Goal: Find specific page/section: Find specific page/section

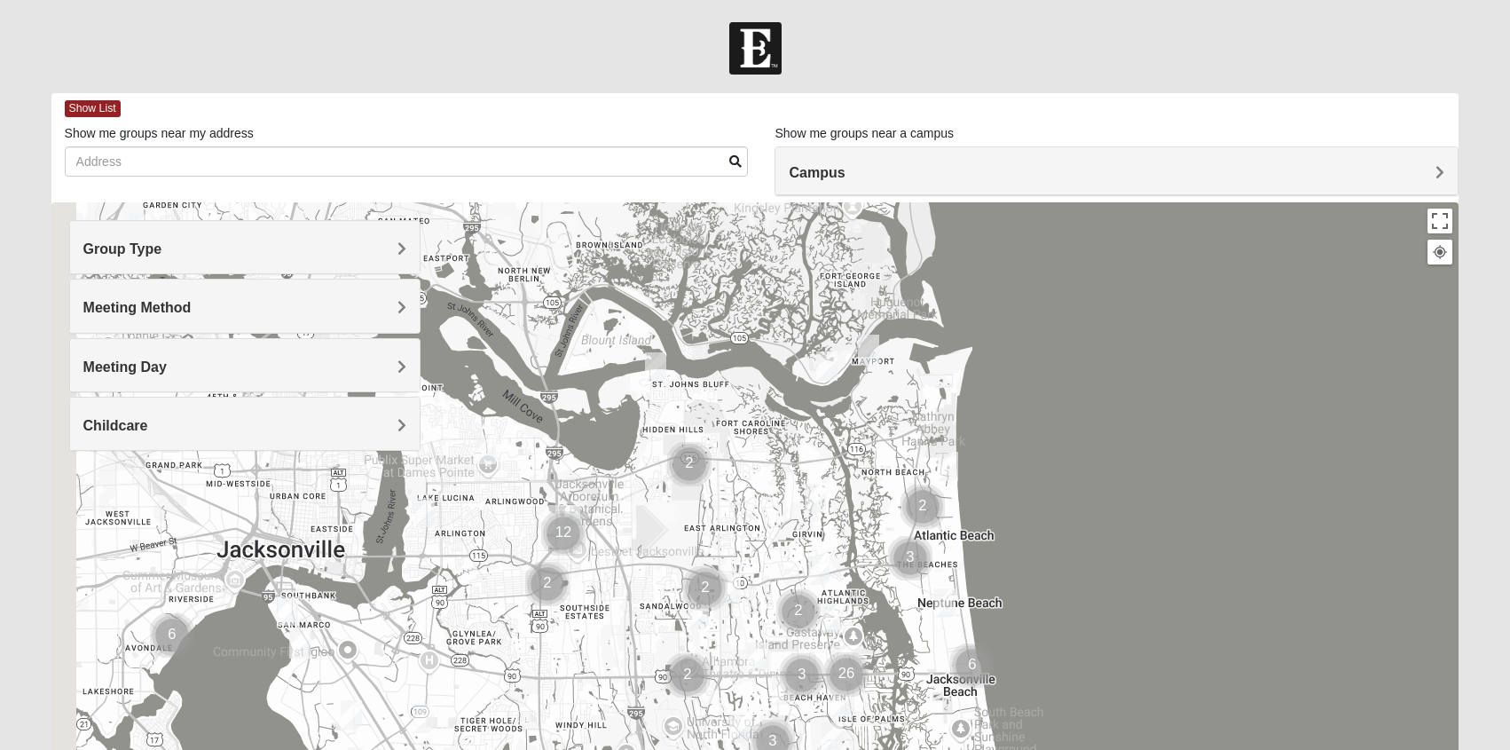
drag, startPoint x: 643, startPoint y: 356, endPoint x: 745, endPoint y: 493, distance: 171.8
click at [745, 493] on div at bounding box center [755, 557] width 1408 height 710
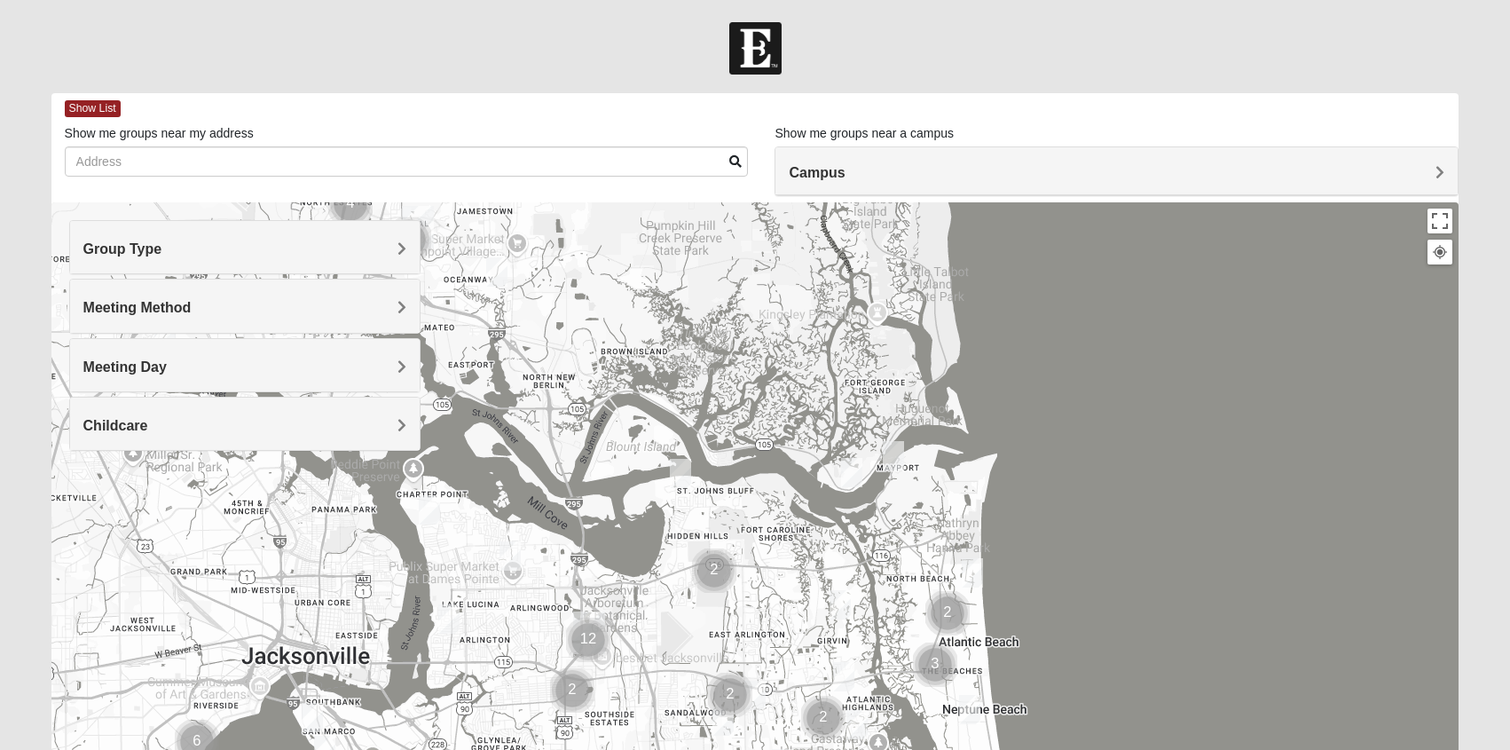
drag, startPoint x: 683, startPoint y: 309, endPoint x: 730, endPoint y: 479, distance: 176.5
click at [730, 479] on div at bounding box center [755, 557] width 1408 height 710
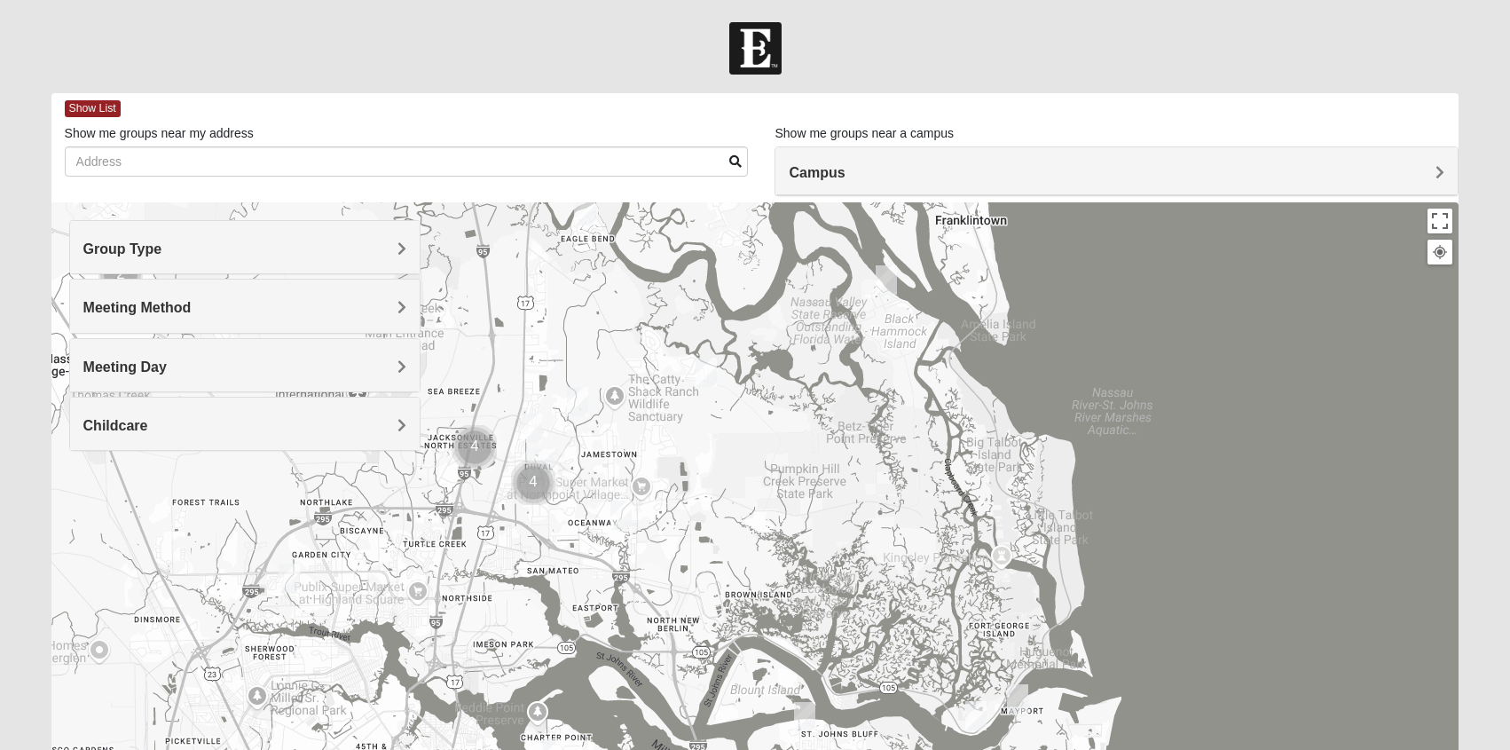
drag, startPoint x: 719, startPoint y: 303, endPoint x: 861, endPoint y: 563, distance: 296.3
click at [861, 563] on div at bounding box center [755, 557] width 1408 height 710
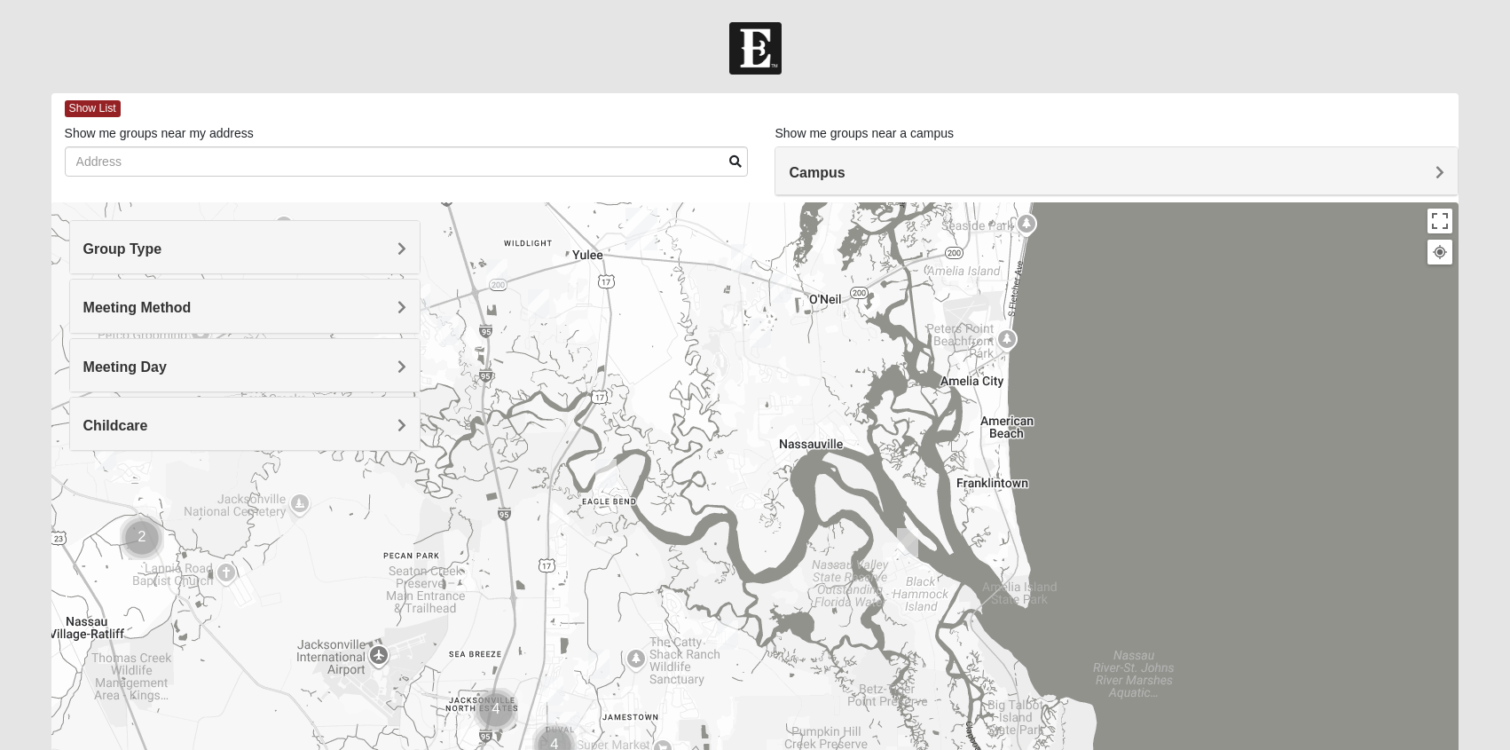
drag, startPoint x: 799, startPoint y: 318, endPoint x: 823, endPoint y: 610, distance: 293.0
click at [823, 610] on div at bounding box center [755, 557] width 1408 height 710
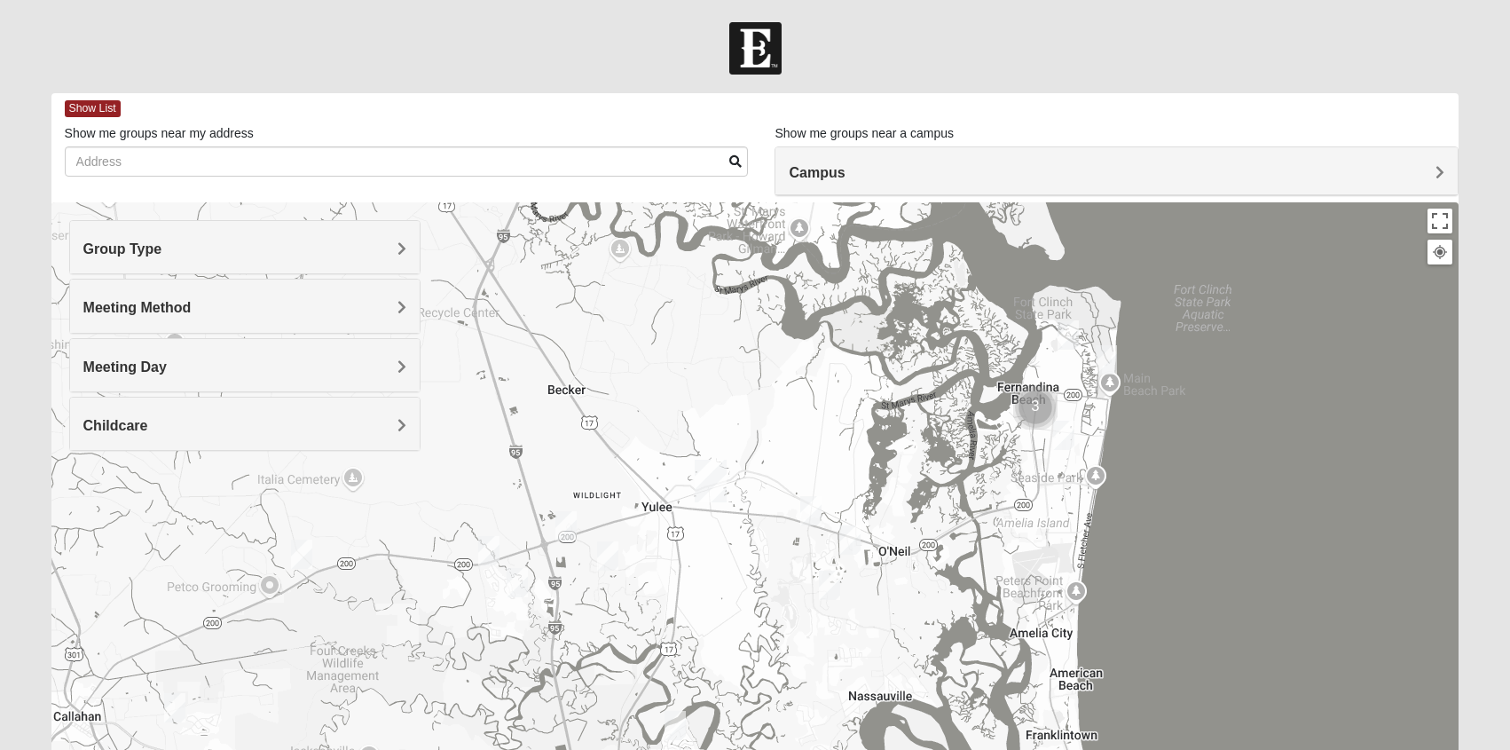
drag, startPoint x: 670, startPoint y: 313, endPoint x: 745, endPoint y: 593, distance: 289.6
click at [745, 593] on div at bounding box center [755, 557] width 1408 height 710
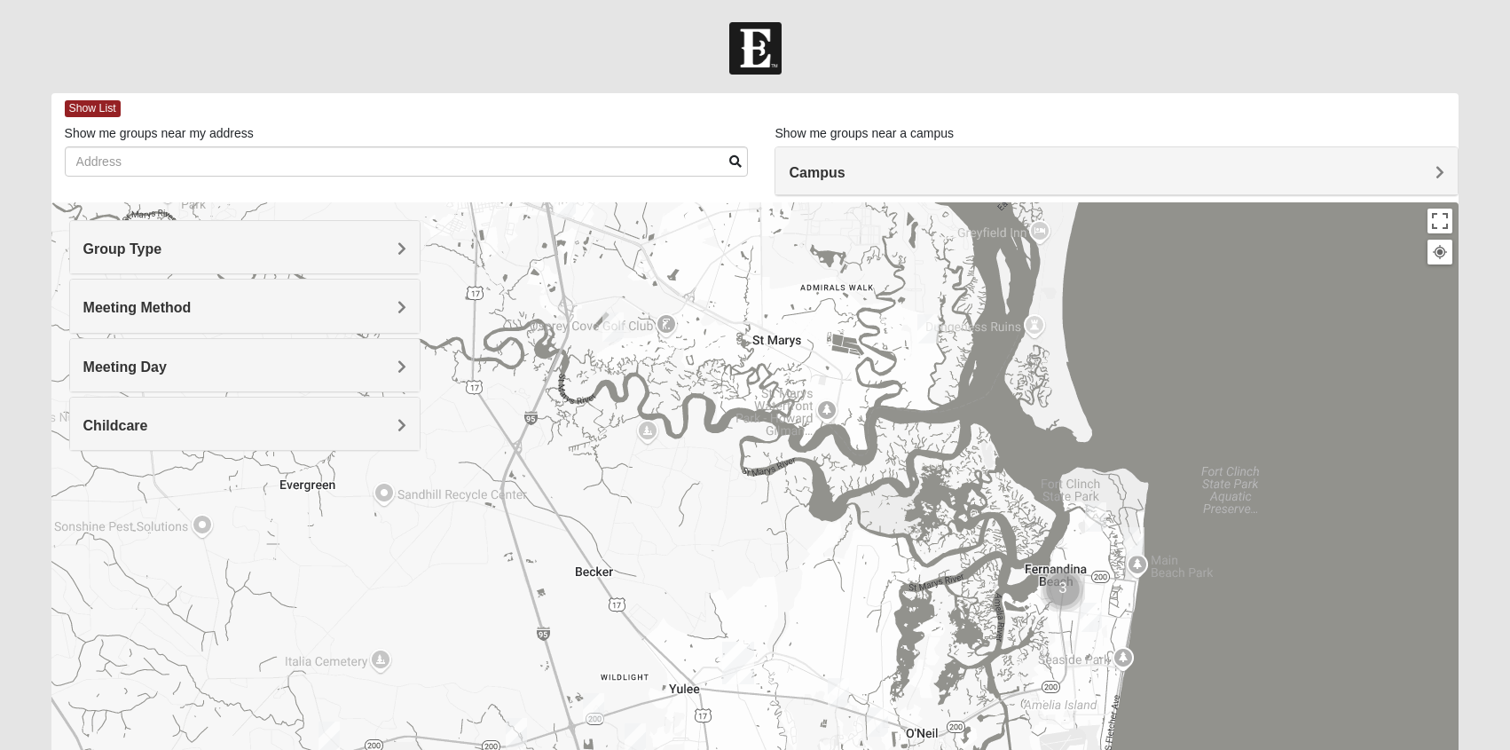
drag, startPoint x: 695, startPoint y: 348, endPoint x: 722, endPoint y: 602, distance: 255.3
click at [722, 602] on div at bounding box center [755, 557] width 1408 height 710
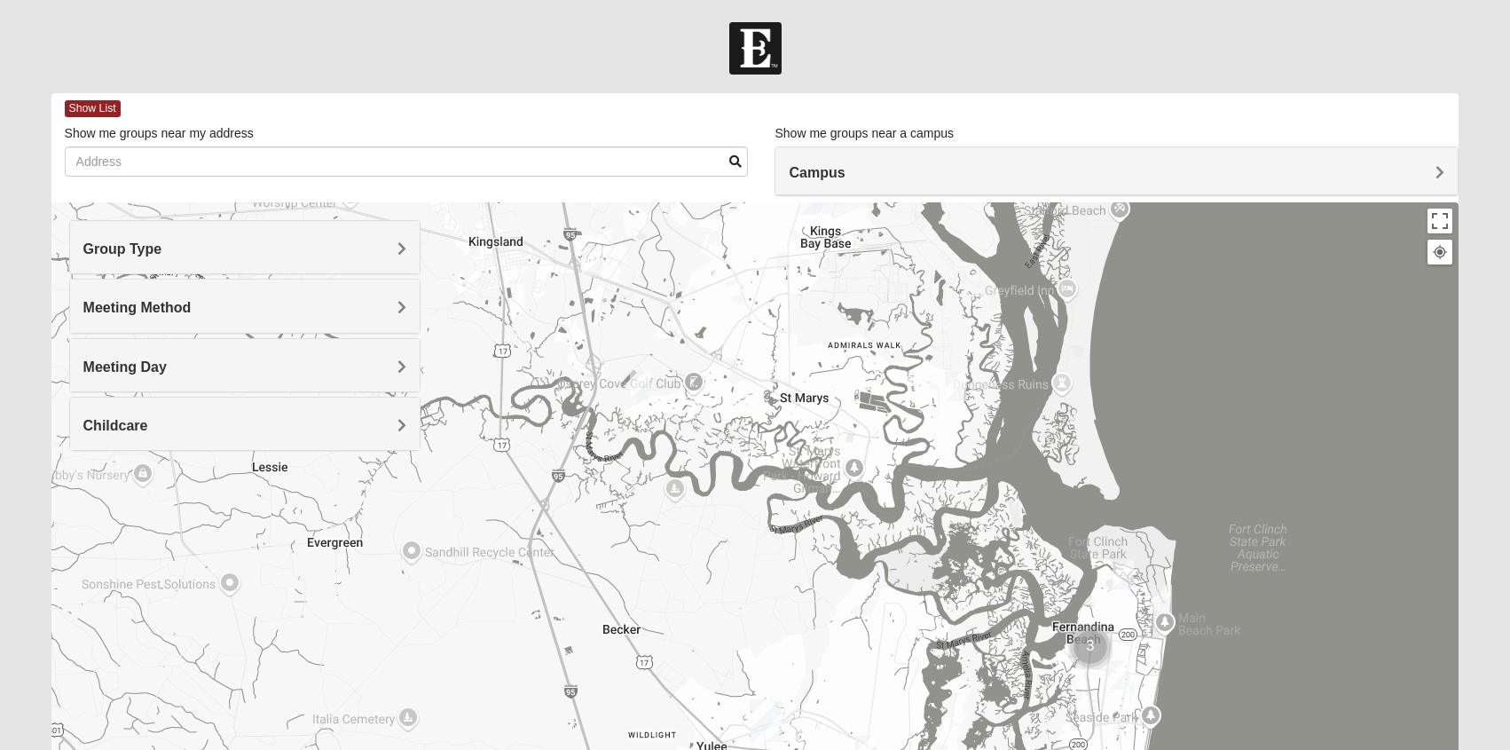
drag, startPoint x: 643, startPoint y: 296, endPoint x: 689, endPoint y: 378, distance: 93.4
click at [689, 378] on div at bounding box center [755, 557] width 1408 height 710
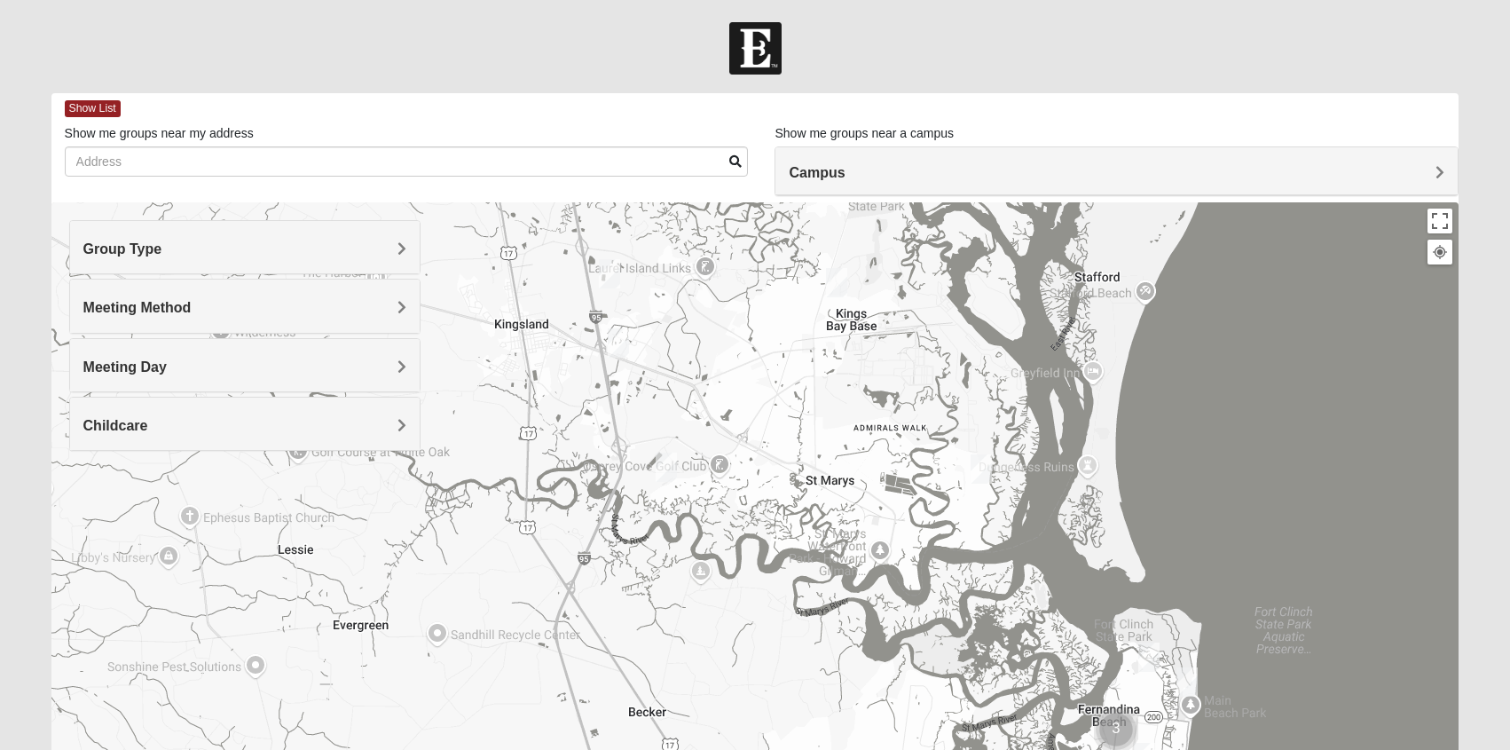
drag, startPoint x: 665, startPoint y: 298, endPoint x: 706, endPoint y: 402, distance: 111.6
click at [706, 402] on div at bounding box center [755, 557] width 1408 height 710
click at [664, 471] on img "Mixed Perreault 31558" at bounding box center [666, 467] width 21 height 29
click at [580, 422] on icon at bounding box center [583, 427] width 7 height 11
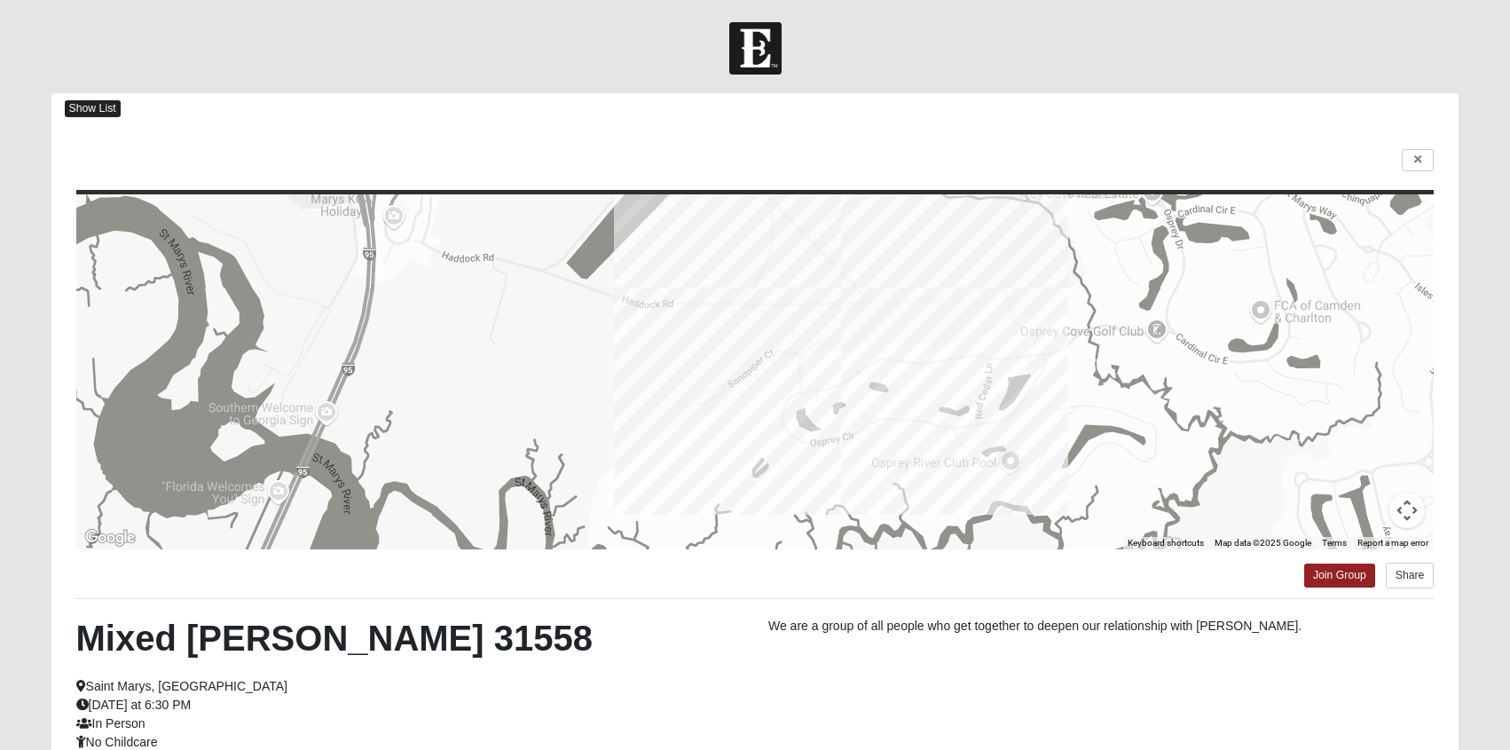
click at [85, 104] on span "Show List" at bounding box center [93, 108] width 56 height 17
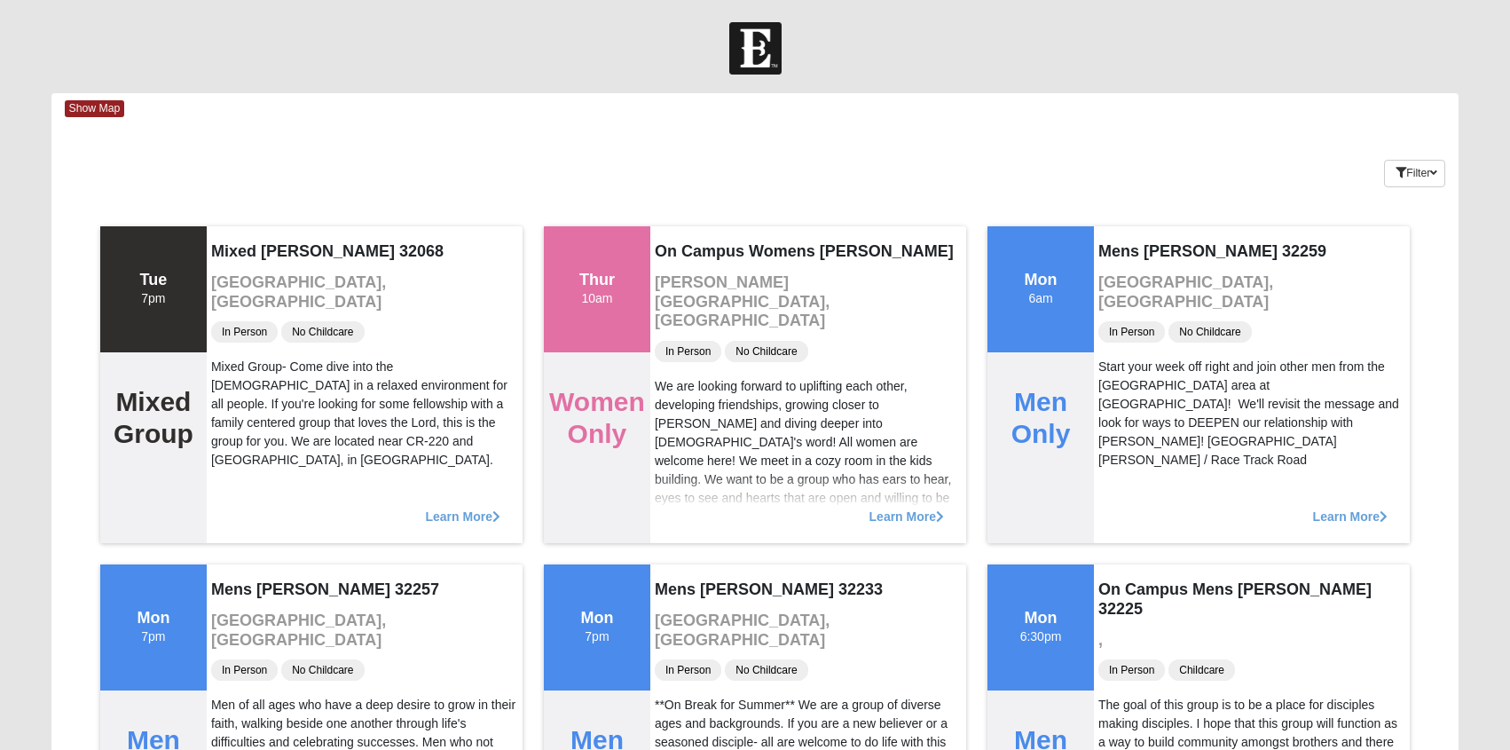
click at [348, 71] on div at bounding box center [755, 48] width 1510 height 52
click at [1431, 178] on icon "button" at bounding box center [1434, 173] width 7 height 11
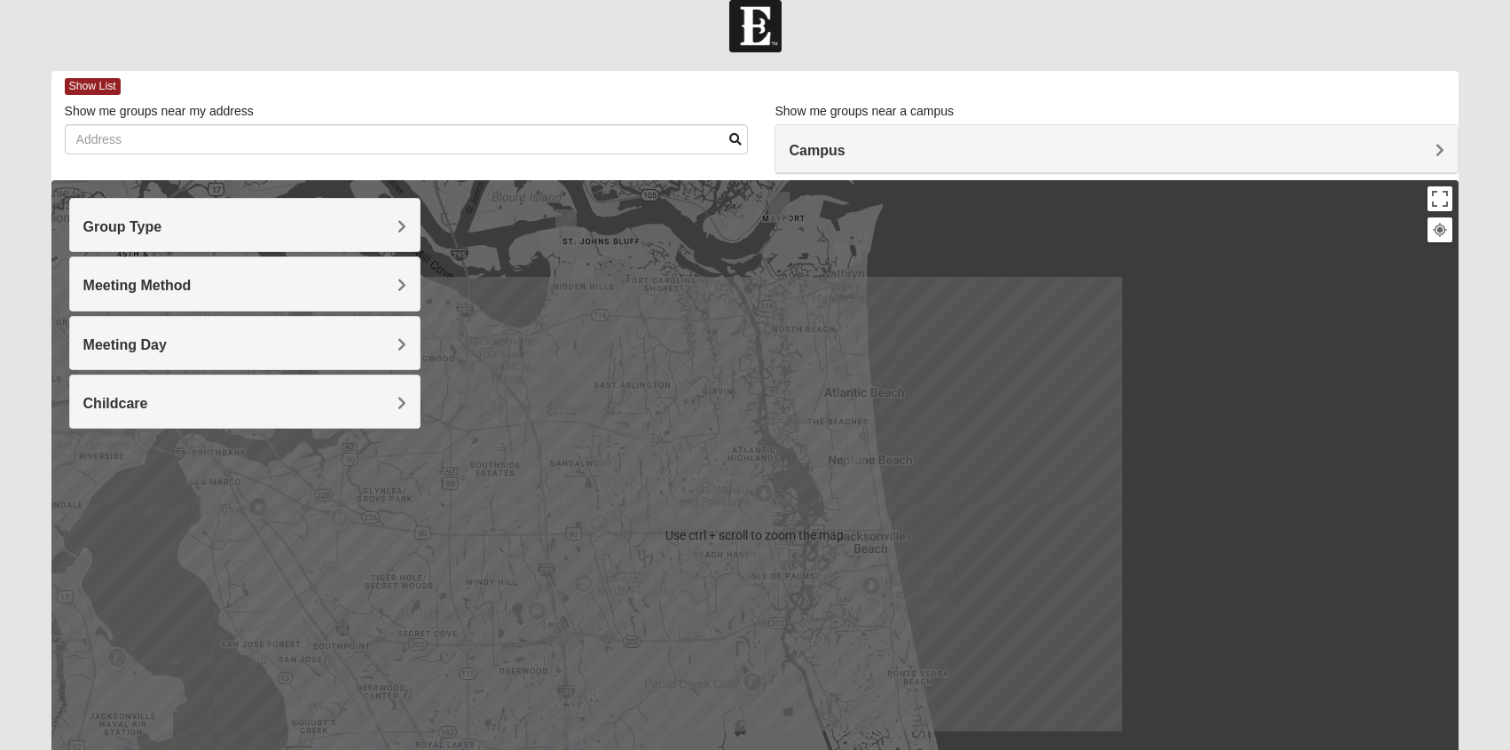
scroll to position [89, 0]
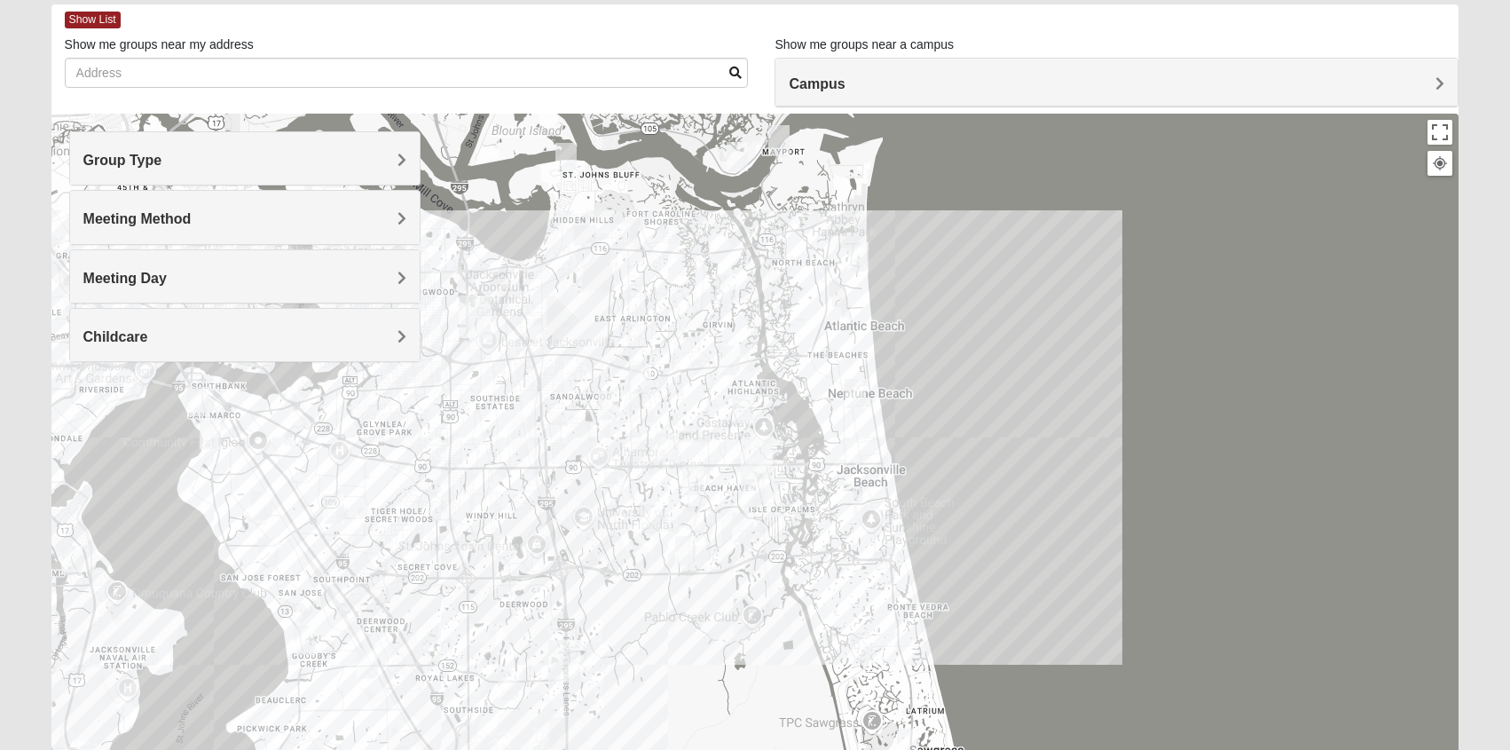
drag, startPoint x: 638, startPoint y: 274, endPoint x: 682, endPoint y: 521, distance: 250.7
click at [674, 561] on div at bounding box center [755, 469] width 1408 height 710
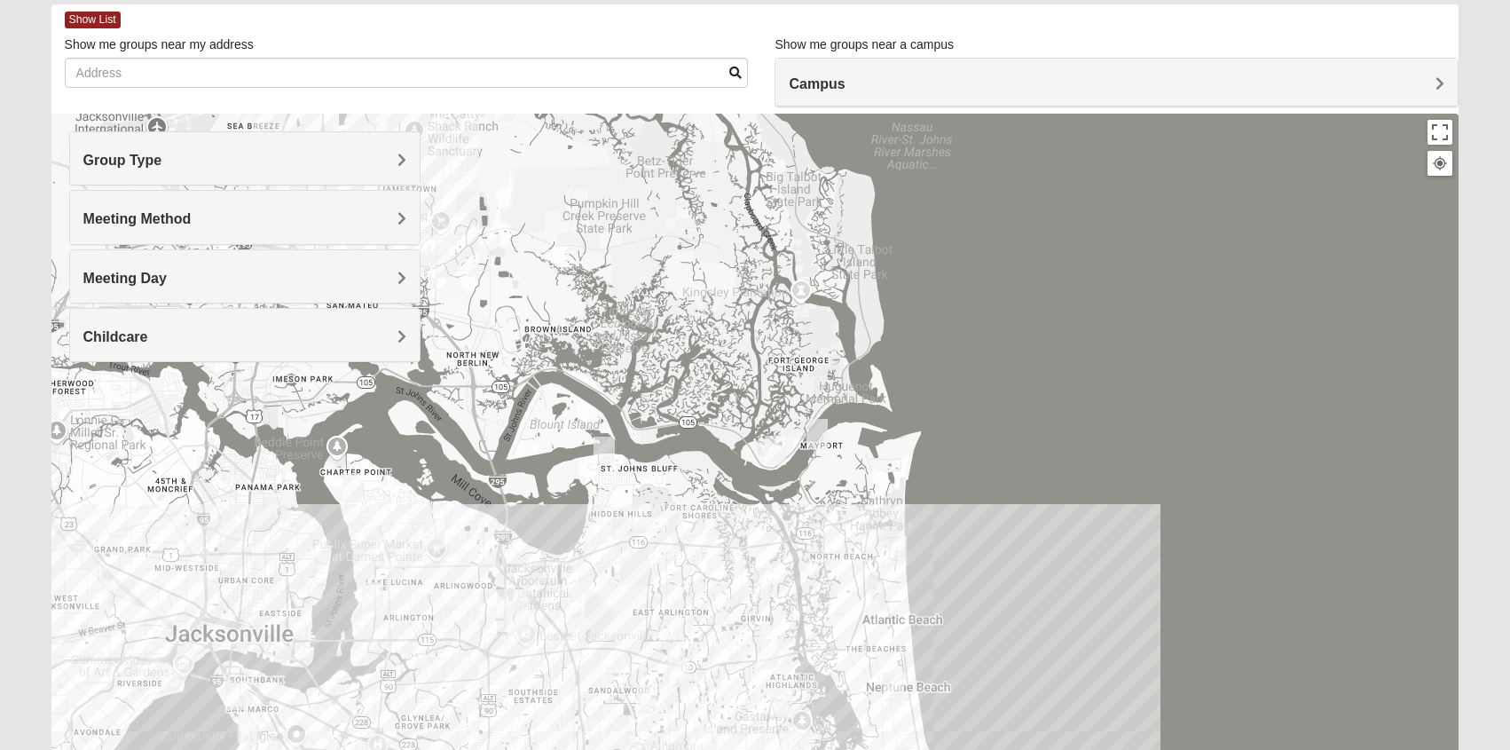
drag, startPoint x: 674, startPoint y: 224, endPoint x: 720, endPoint y: 525, distance: 305.3
click at [718, 575] on div at bounding box center [755, 469] width 1408 height 710
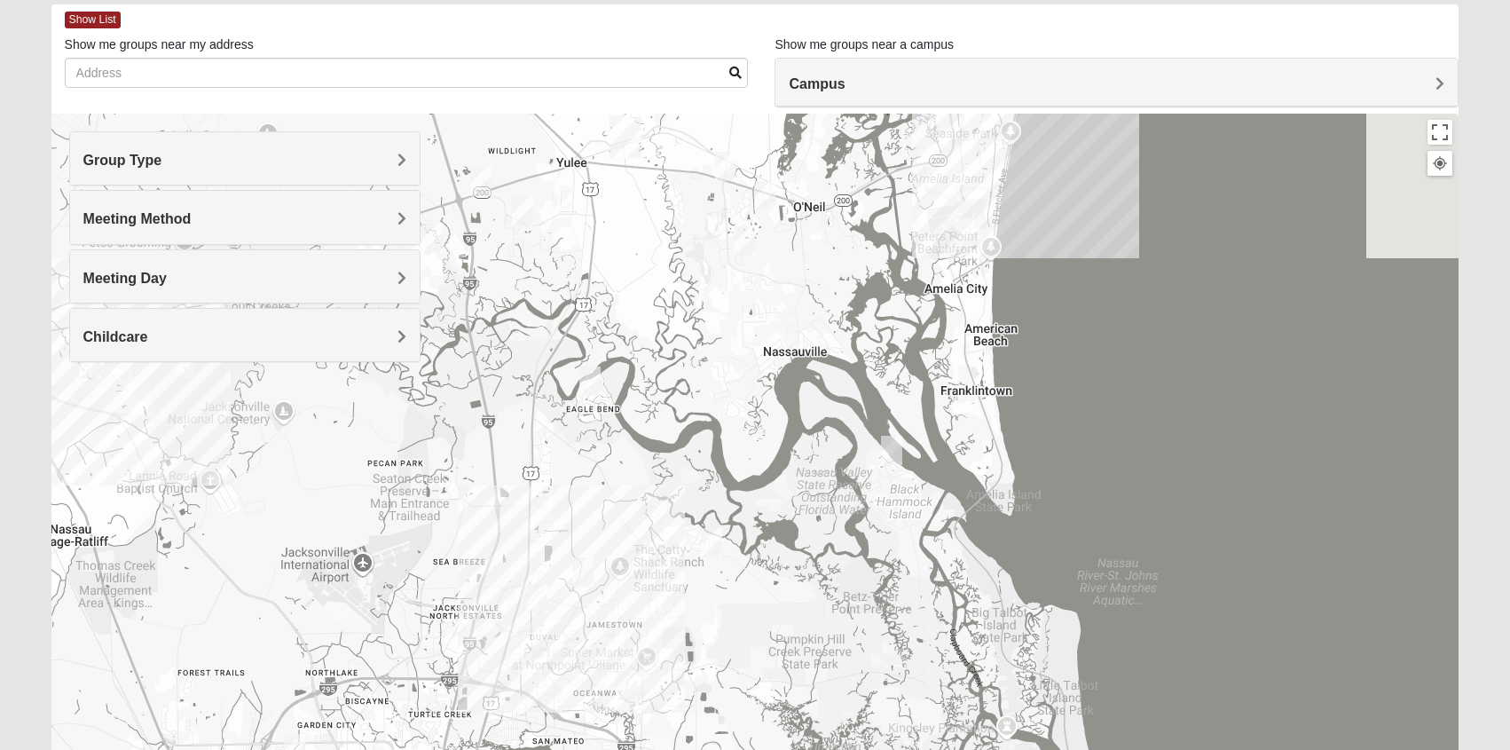
drag, startPoint x: 640, startPoint y: 282, endPoint x: 848, endPoint y: 606, distance: 385.3
click at [848, 606] on div at bounding box center [755, 469] width 1408 height 710
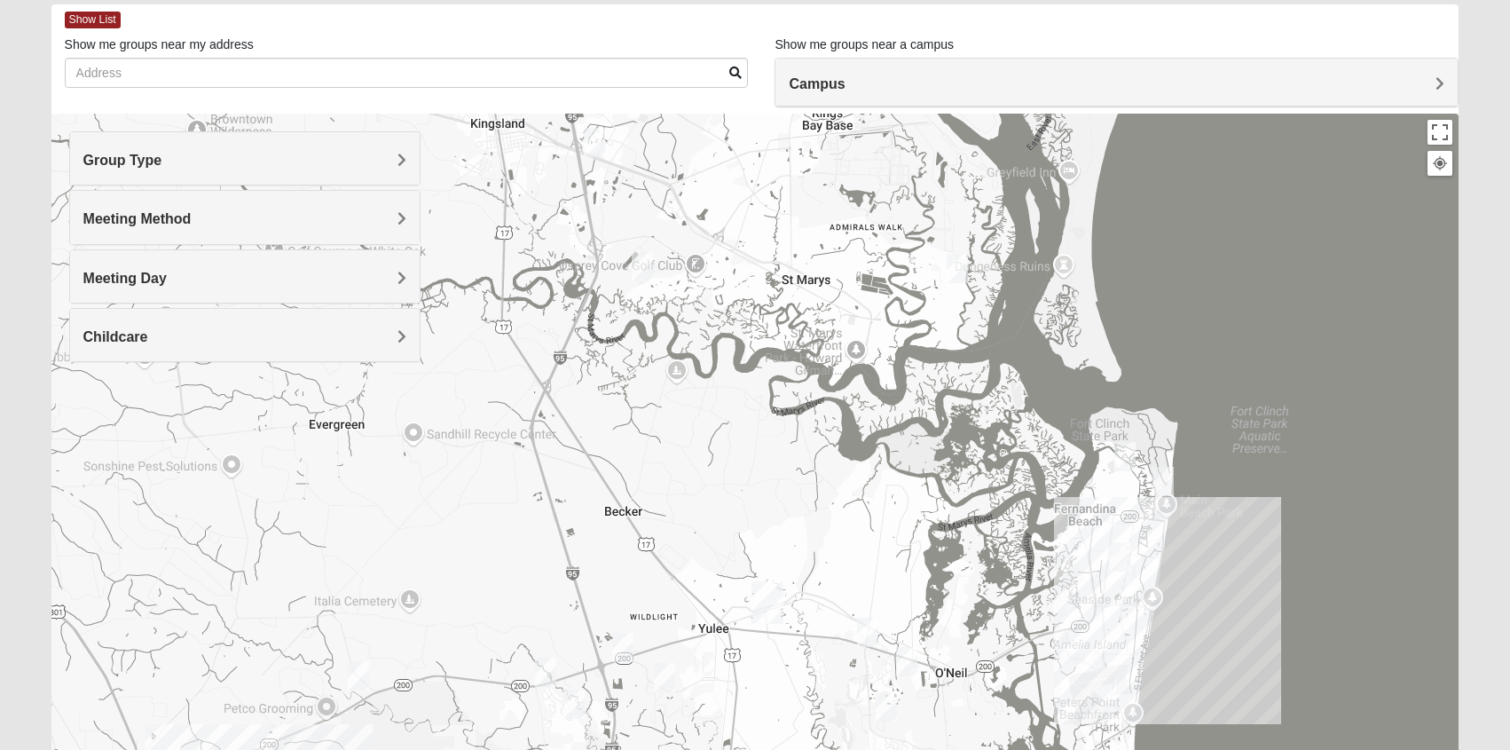
drag, startPoint x: 662, startPoint y: 235, endPoint x: 813, endPoint y: 732, distance: 519.4
click at [813, 732] on div at bounding box center [755, 469] width 1408 height 710
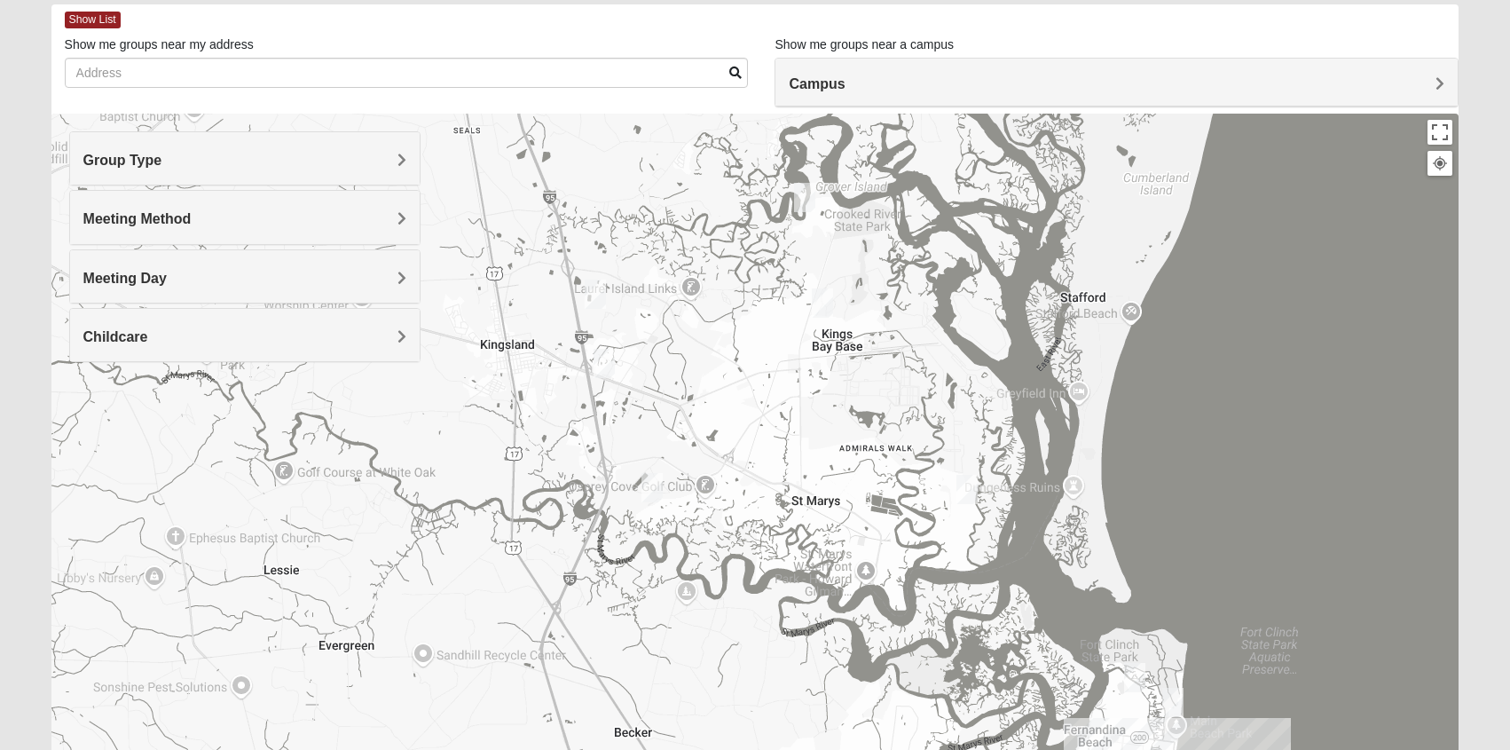
drag, startPoint x: 748, startPoint y: 234, endPoint x: 764, endPoint y: 506, distance: 272.0
click at [764, 506] on div at bounding box center [755, 469] width 1408 height 710
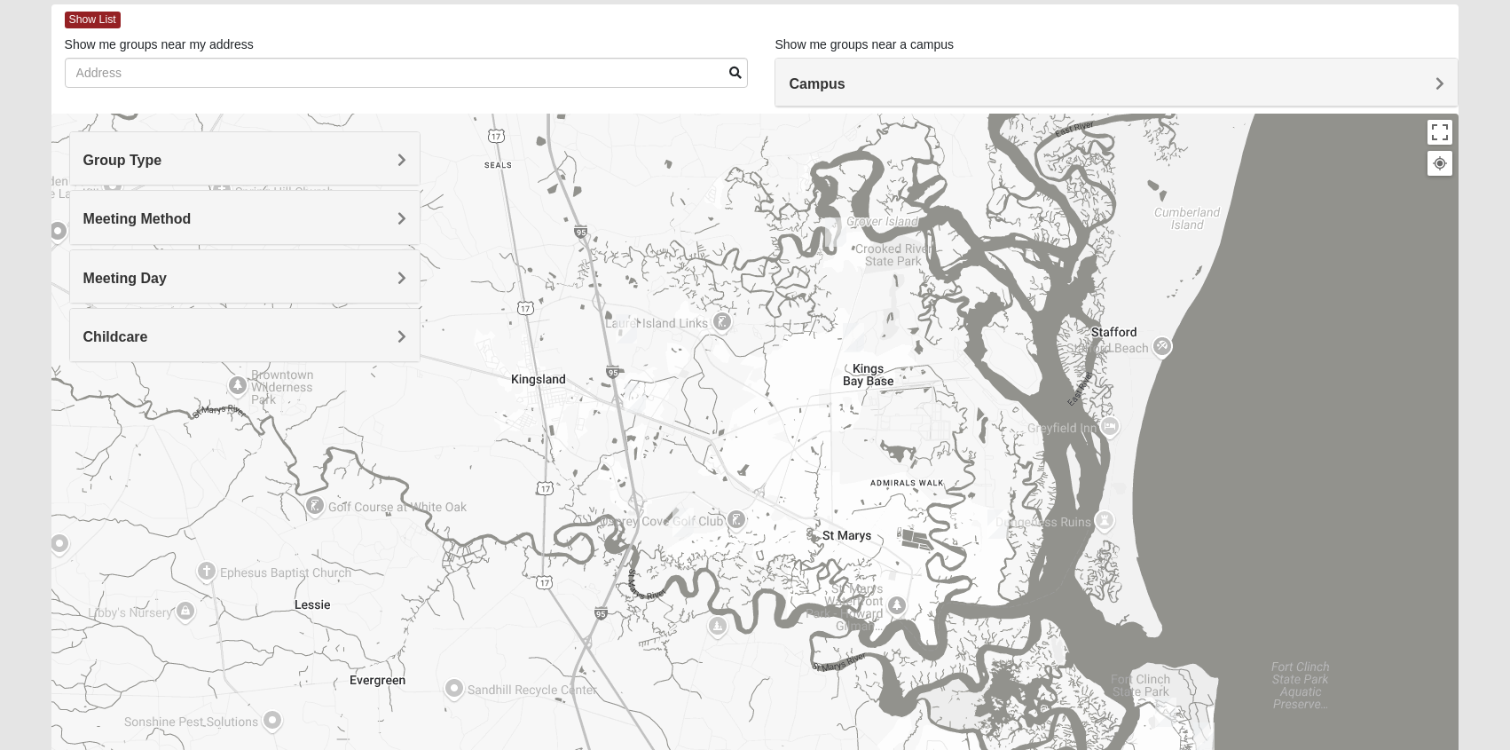
drag, startPoint x: 715, startPoint y: 363, endPoint x: 763, endPoint y: 407, distance: 65.3
click at [763, 407] on div at bounding box center [755, 469] width 1408 height 710
click at [626, 335] on img "Mixed Matthews 31548" at bounding box center [626, 328] width 21 height 29
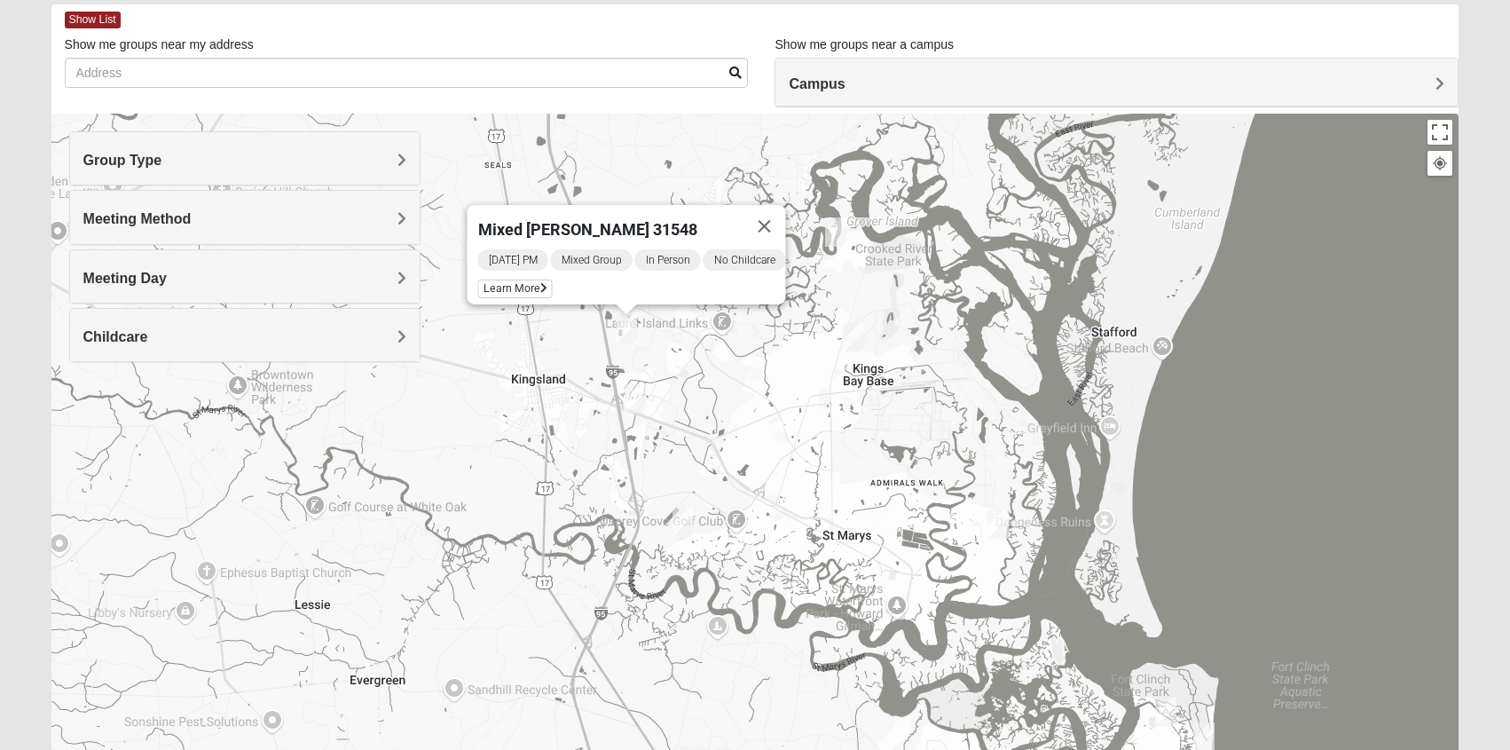
click at [856, 343] on img "Mixed Kings Bay Base 31547" at bounding box center [853, 337] width 21 height 29
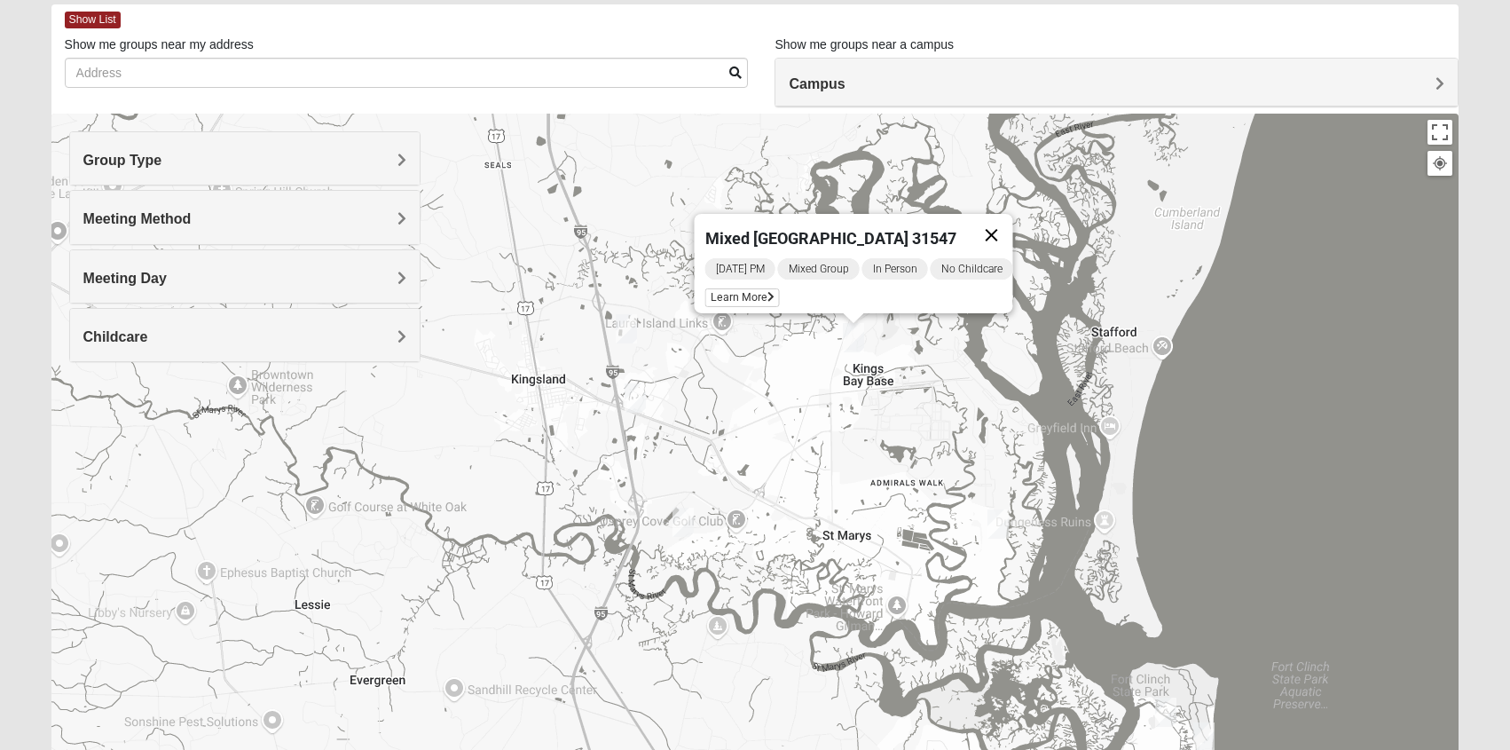
click at [998, 225] on button "Close" at bounding box center [991, 235] width 43 height 43
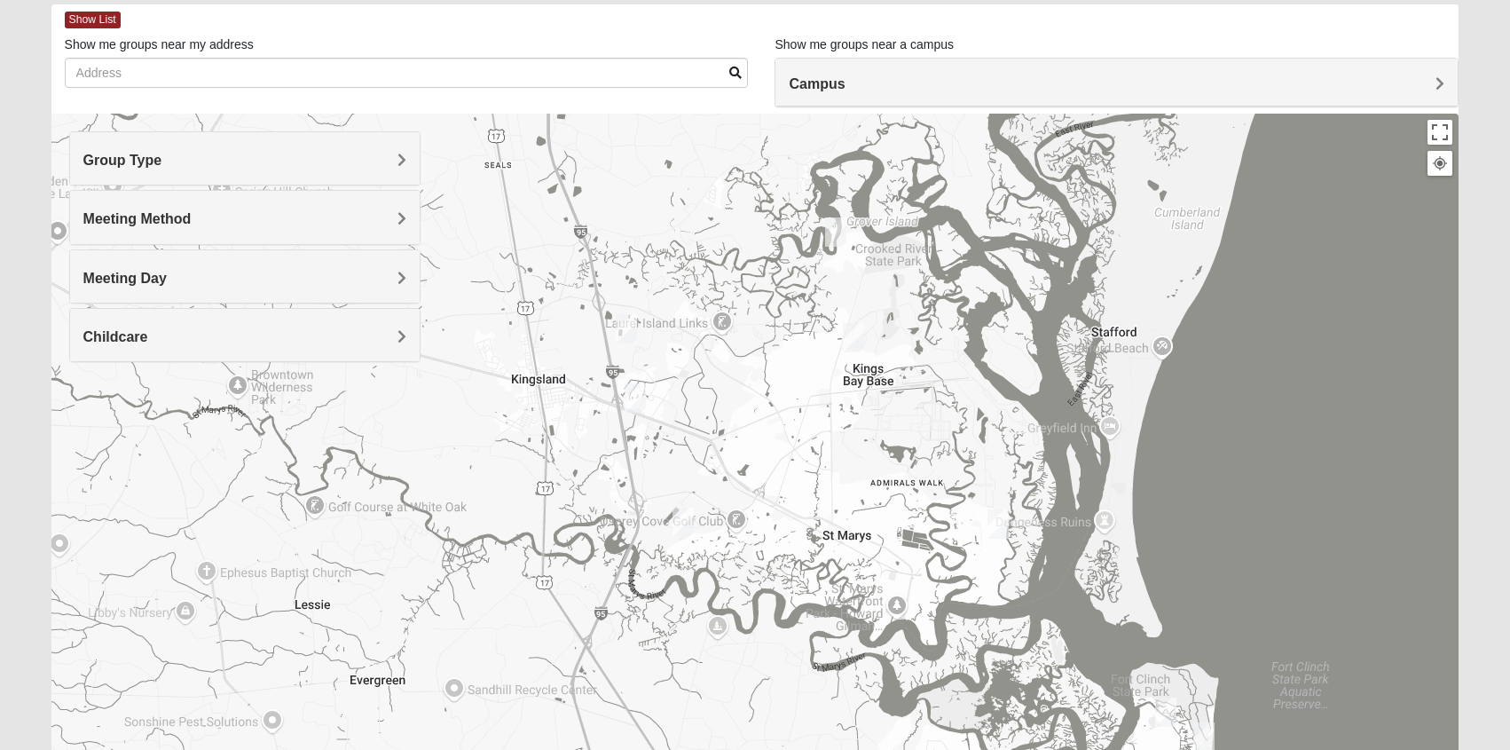
click at [833, 231] on img "Mixed McFarland/Williams 31558" at bounding box center [835, 231] width 21 height 29
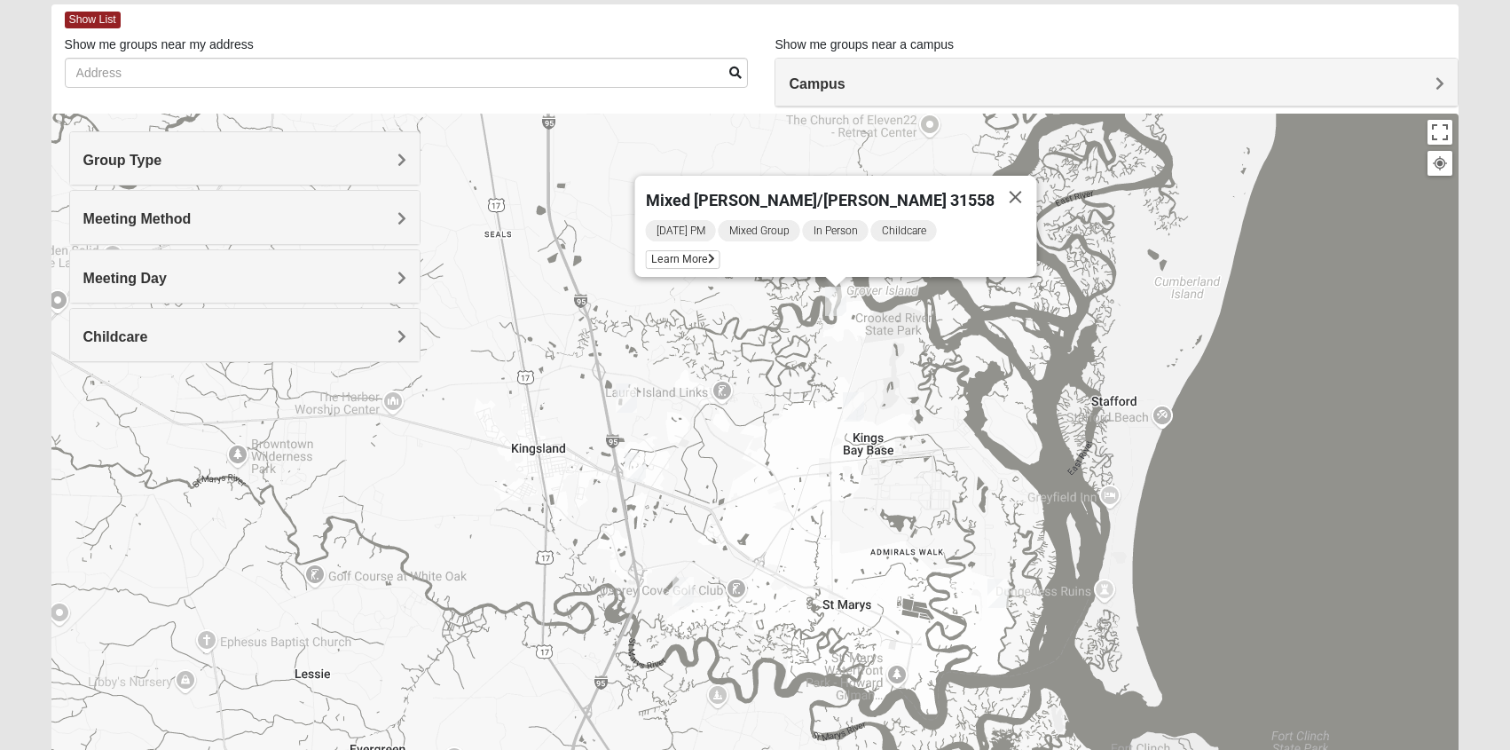
click at [998, 596] on img "Womens Abell 31558" at bounding box center [998, 593] width 21 height 29
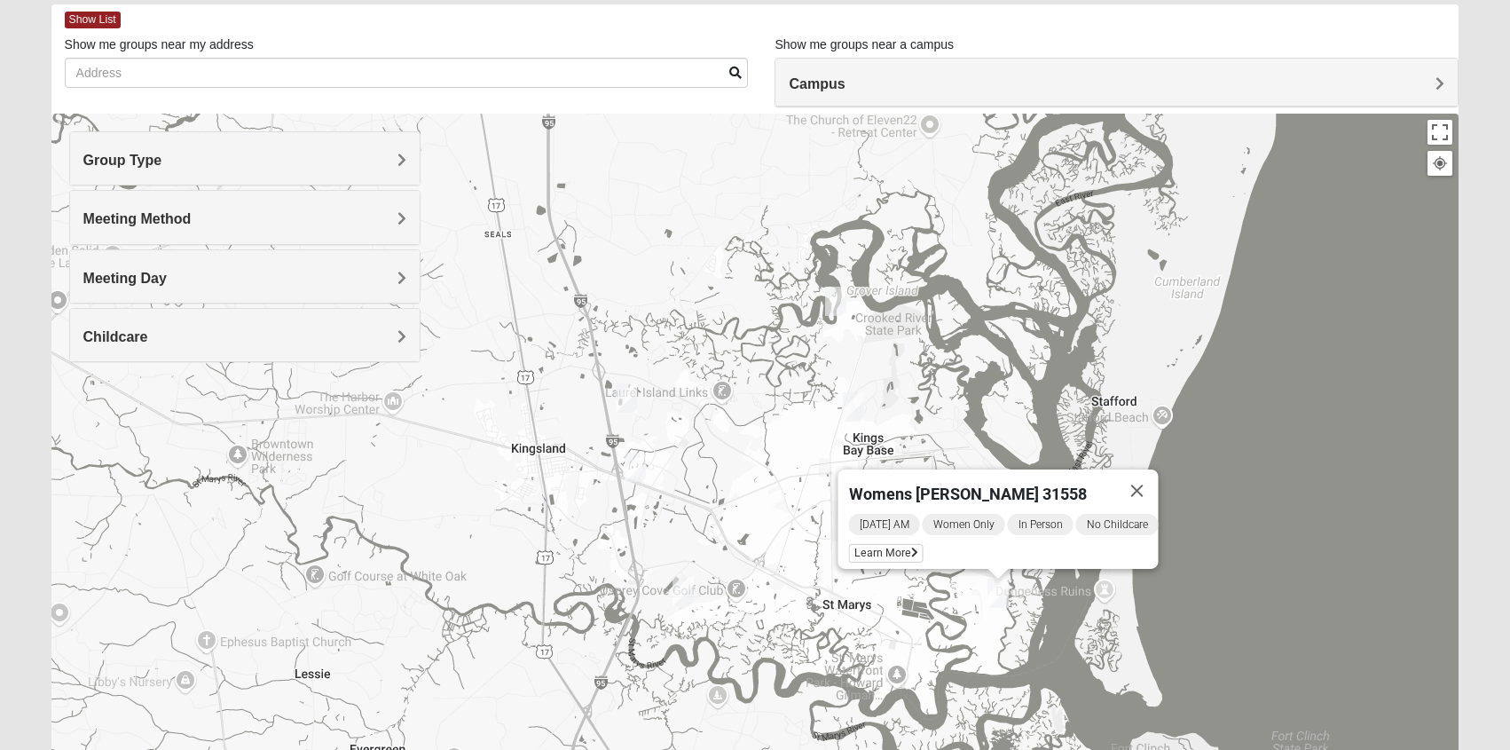
click at [636, 467] on img "Mens Langland 31548" at bounding box center [635, 467] width 21 height 29
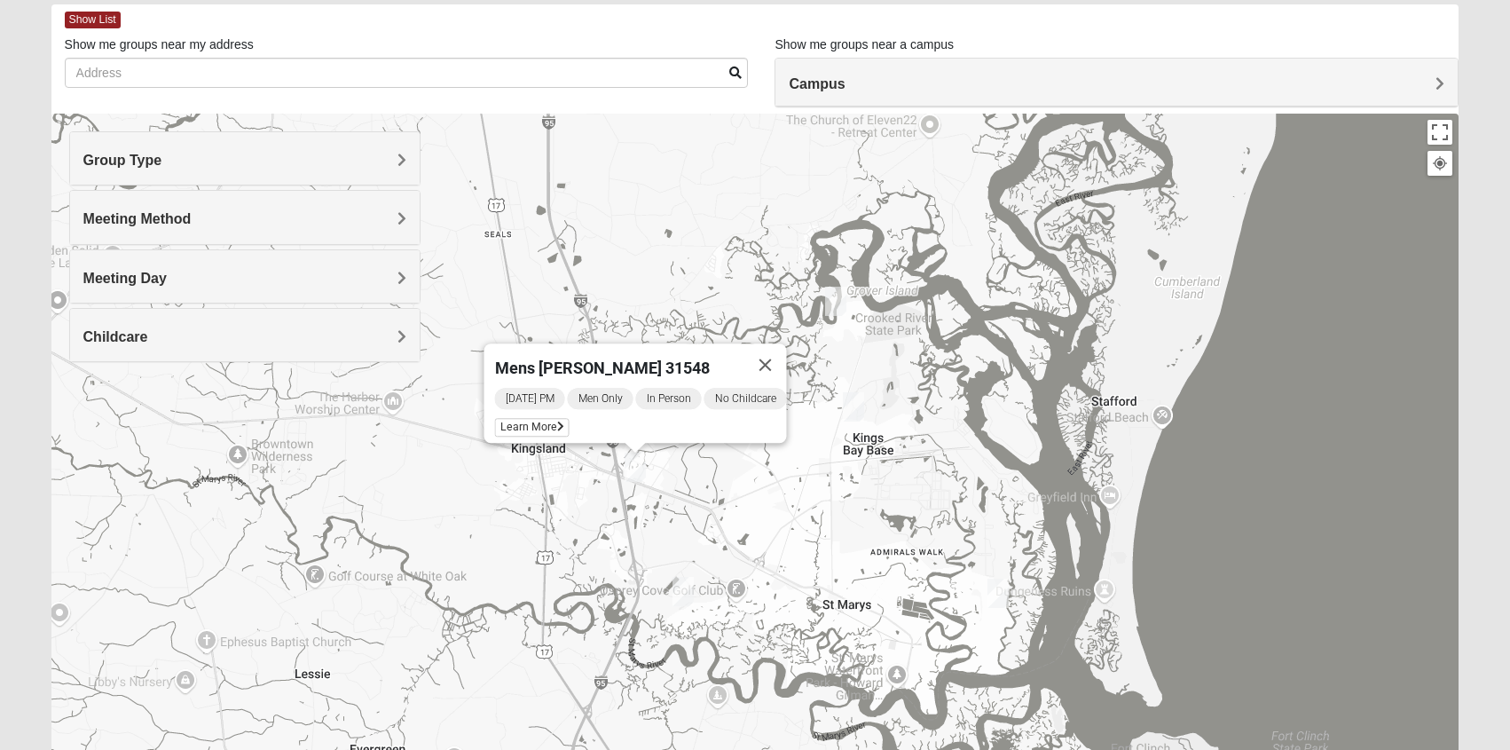
drag, startPoint x: 685, startPoint y: 247, endPoint x: 688, endPoint y: 331, distance: 84.4
click at [688, 331] on div "Mens [PERSON_NAME] 31548 [DATE] PM Men Only In Person No Childcare Learn More" at bounding box center [755, 469] width 1408 height 710
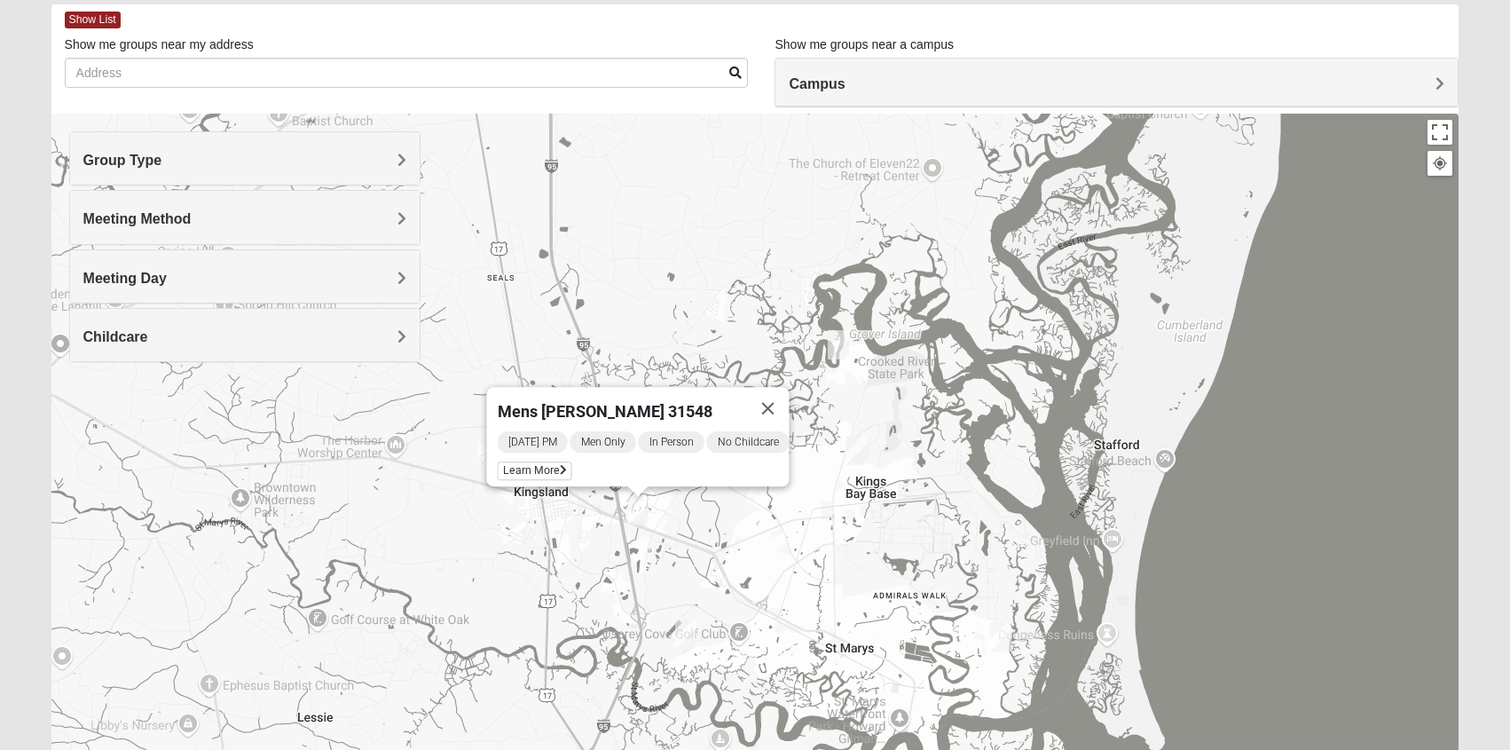
click at [1002, 642] on img "Womens Abell 31558" at bounding box center [1000, 636] width 21 height 29
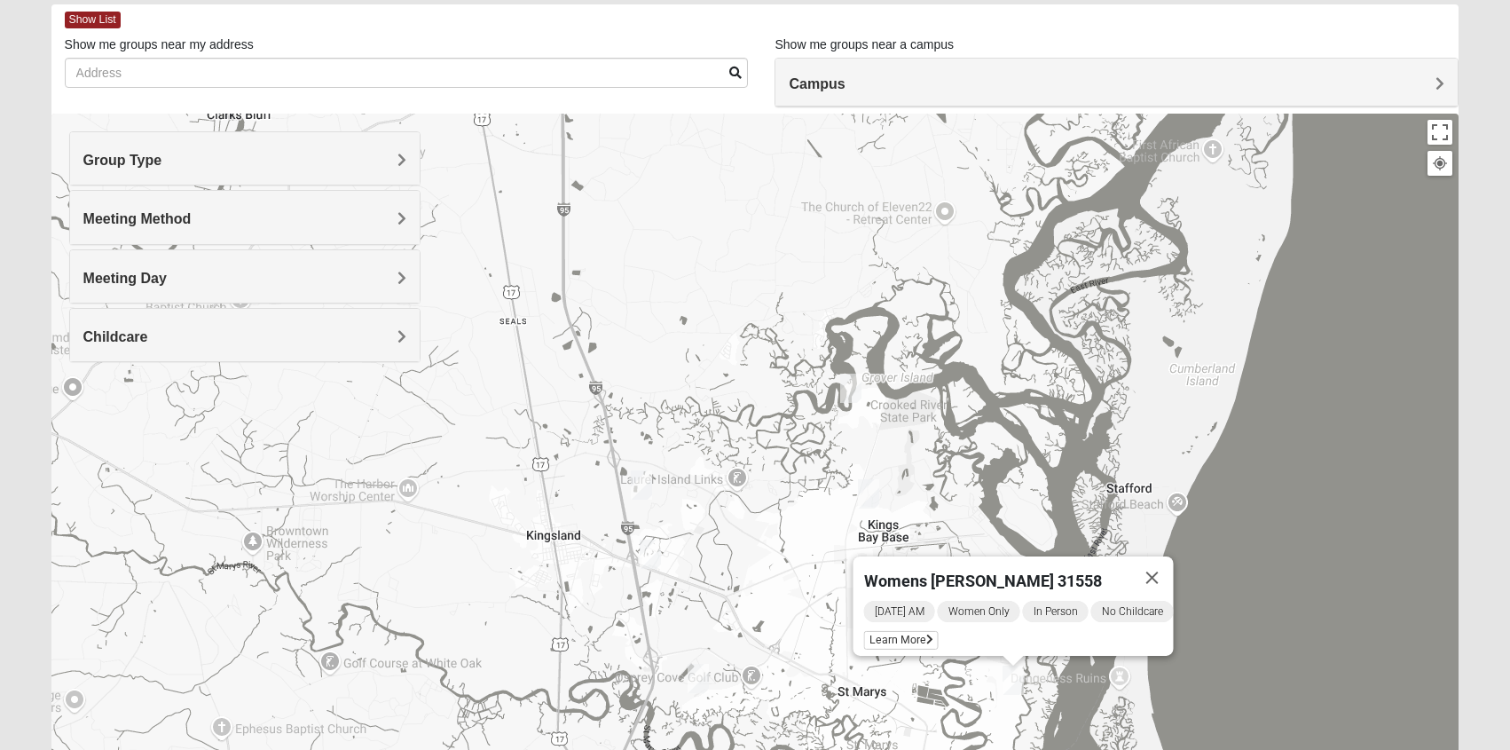
drag, startPoint x: 704, startPoint y: 214, endPoint x: 744, endPoint y: 369, distance: 160.4
click at [744, 369] on div "Womens [PERSON_NAME] 31558 [DATE] AM Women Only In Person No Childcare Learn Mo…" at bounding box center [755, 469] width 1408 height 710
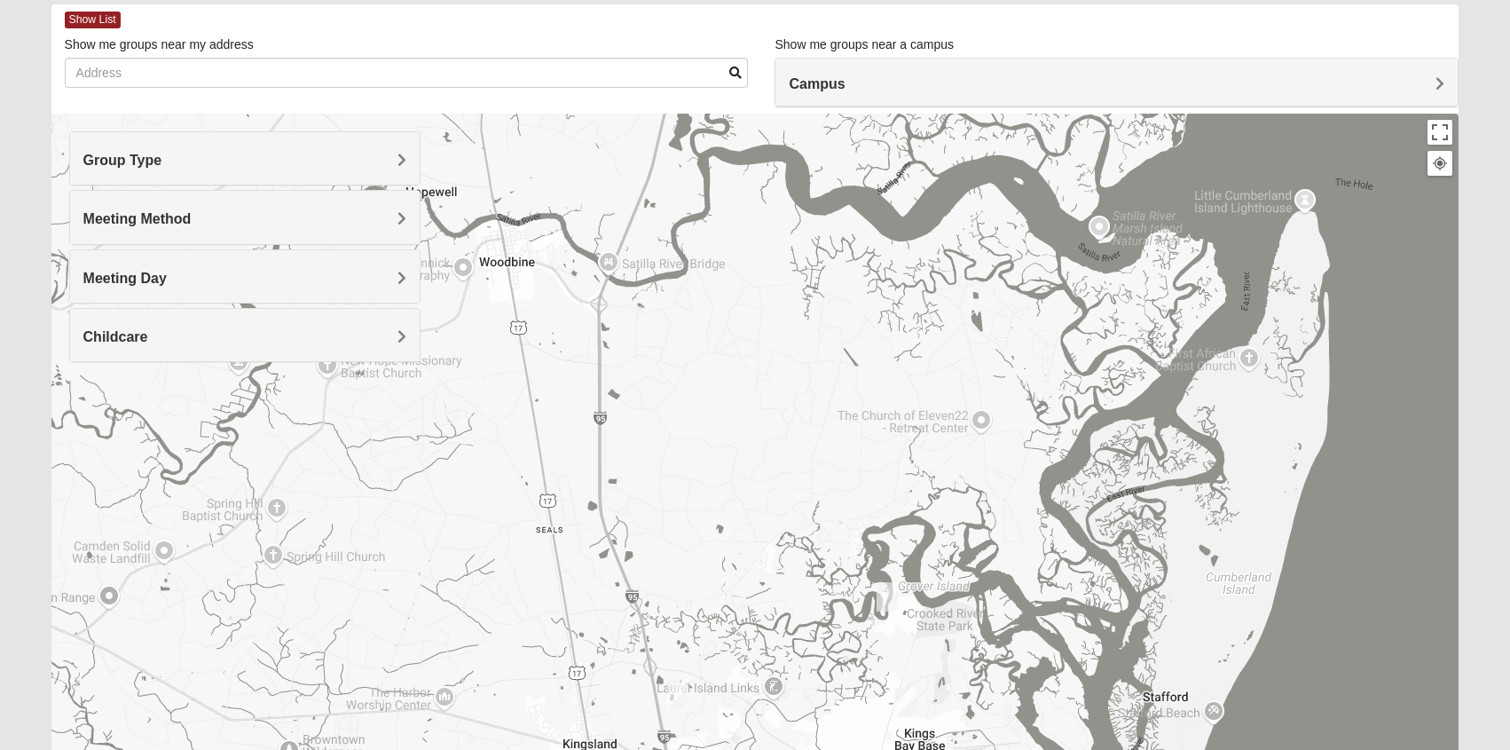
drag, startPoint x: 675, startPoint y: 252, endPoint x: 714, endPoint y: 487, distance: 238.3
click at [714, 487] on div "Womens [PERSON_NAME] 31558 [DATE] AM Women Only In Person No Childcare Learn Mo…" at bounding box center [755, 469] width 1408 height 710
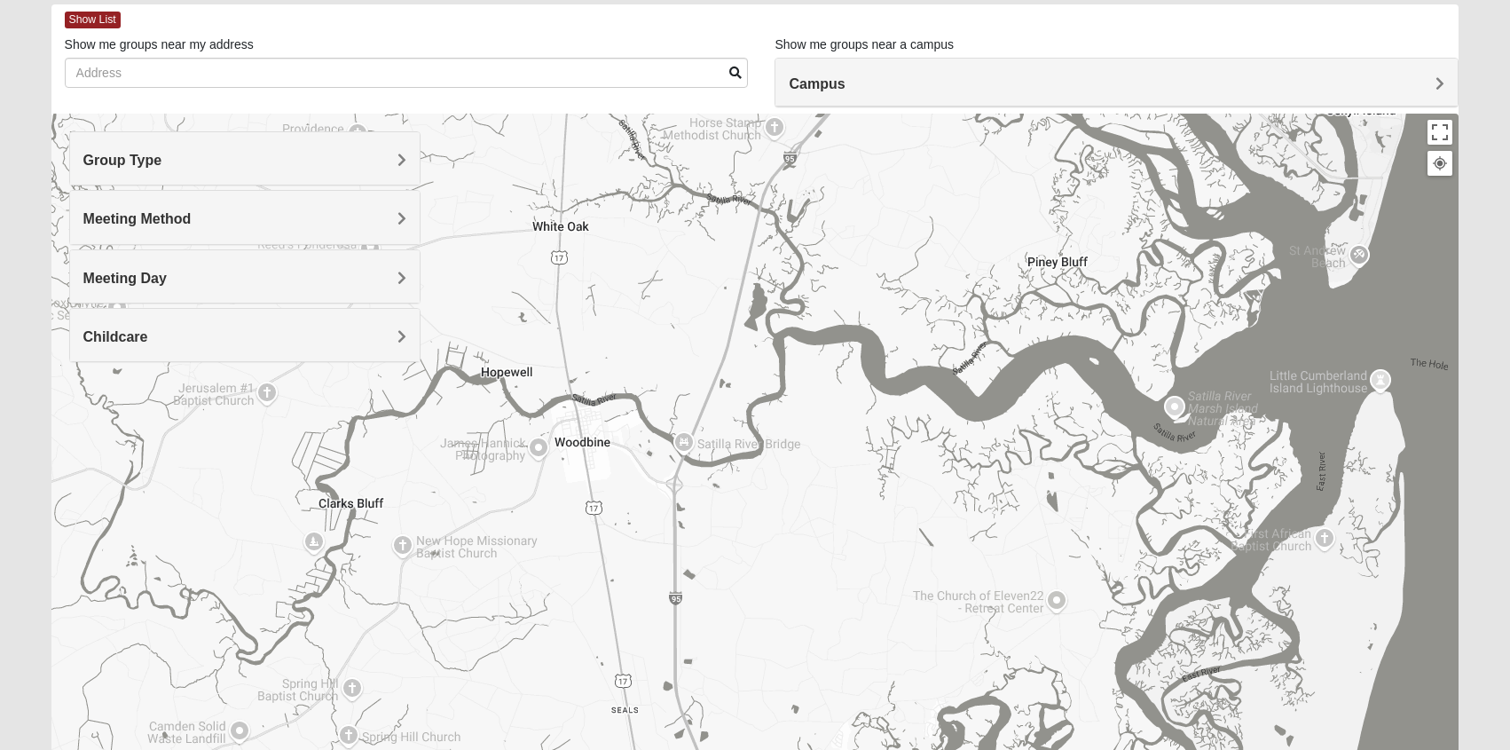
drag, startPoint x: 696, startPoint y: 406, endPoint x: 808, endPoint y: 592, distance: 217.3
click at [808, 592] on div "Womens [PERSON_NAME] 31558 [DATE] AM Women Only In Person No Childcare Learn Mo…" at bounding box center [755, 469] width 1408 height 710
